Goal: Check status

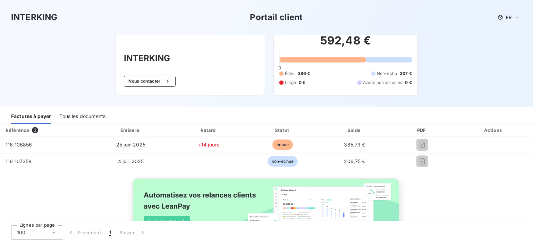
scroll to position [35, 0]
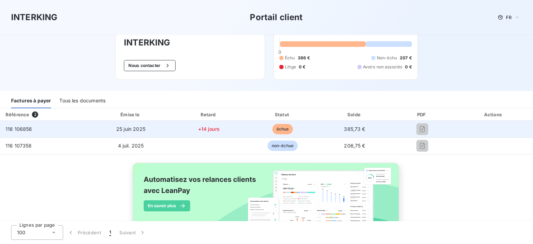
click at [282, 129] on span "échue" at bounding box center [282, 129] width 21 height 10
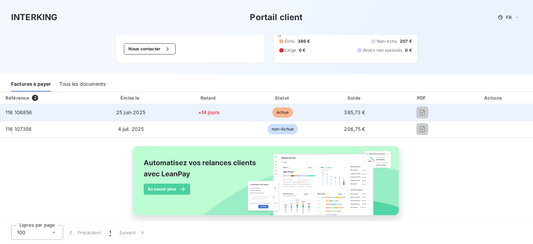
scroll to position [61, 0]
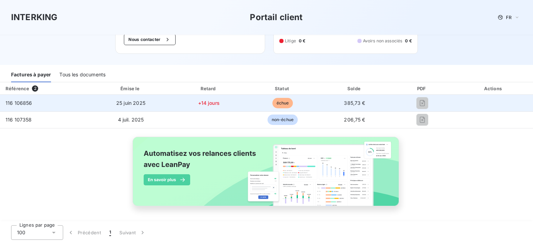
click at [479, 102] on td at bounding box center [493, 103] width 79 height 17
click at [26, 102] on span "116 106856" at bounding box center [19, 103] width 27 height 6
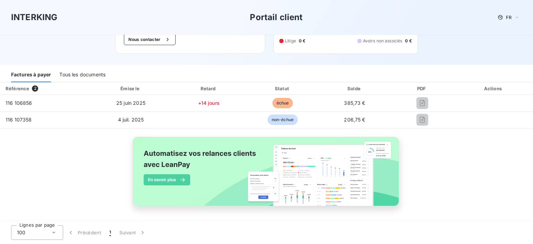
click at [35, 88] on span "2" at bounding box center [35, 88] width 6 height 6
click at [67, 72] on div "Tous les documents" at bounding box center [82, 75] width 46 height 15
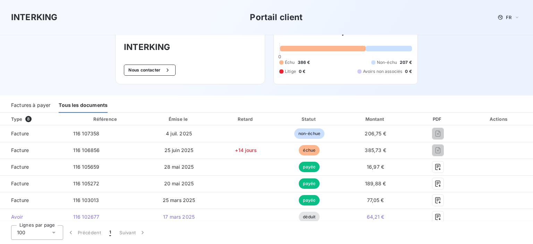
scroll to position [26, 0]
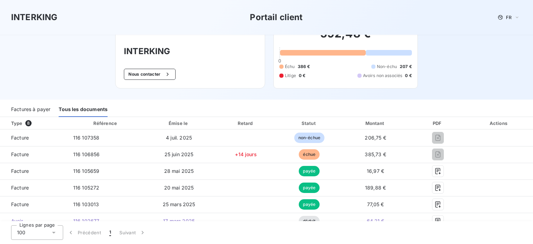
click at [44, 114] on div "Factures à payer" at bounding box center [30, 109] width 39 height 15
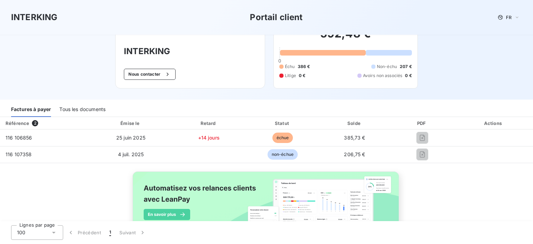
click at [68, 106] on div "Tous les documents" at bounding box center [82, 109] width 46 height 15
